Goal: Information Seeking & Learning: Learn about a topic

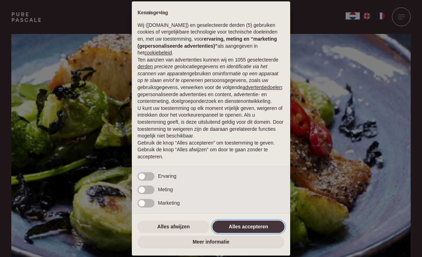
click at [239, 229] on button "Alles accepteren" at bounding box center [249, 227] width 72 height 13
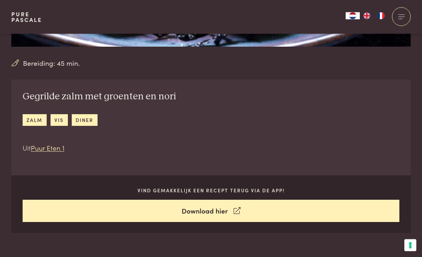
scroll to position [227, 0]
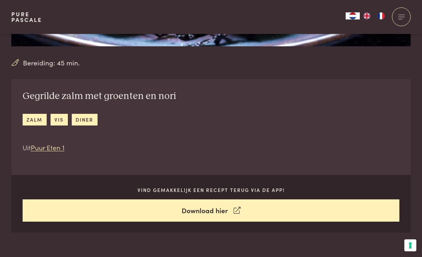
click at [210, 210] on link "Download hier" at bounding box center [211, 211] width 377 height 22
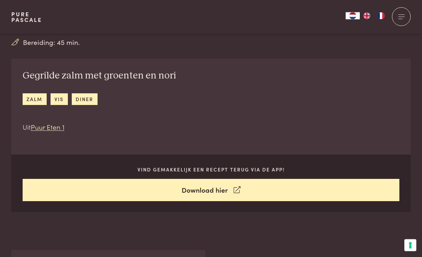
scroll to position [226, 0]
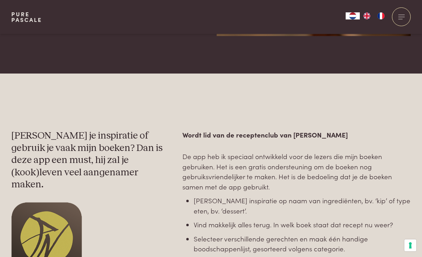
scroll to position [261, 0]
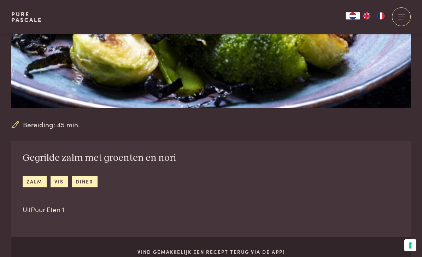
scroll to position [175, 0]
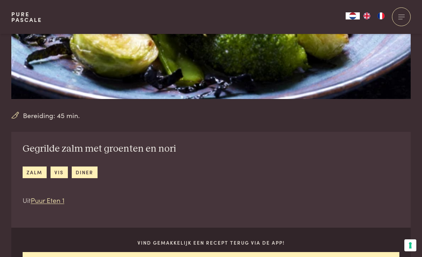
click at [50, 200] on link "Puur Eten 1" at bounding box center [48, 200] width 34 height 10
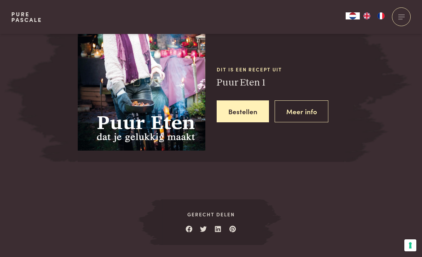
scroll to position [955, 0]
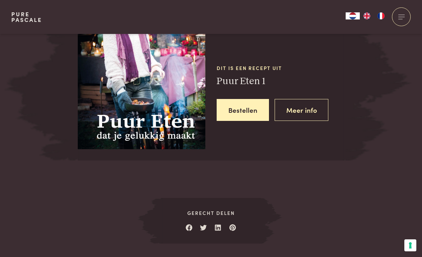
click at [301, 102] on link "Meer info" at bounding box center [302, 110] width 54 height 22
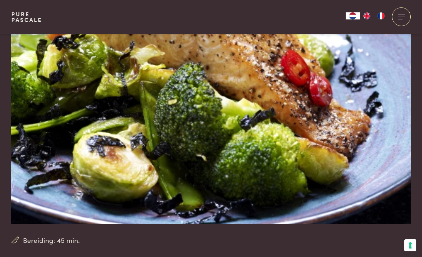
scroll to position [48, 0]
